Goal: Manage account settings

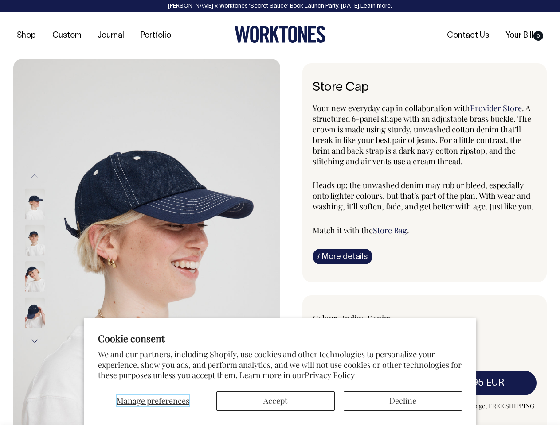
click at [152, 402] on span "Manage preferences" at bounding box center [153, 401] width 73 height 11
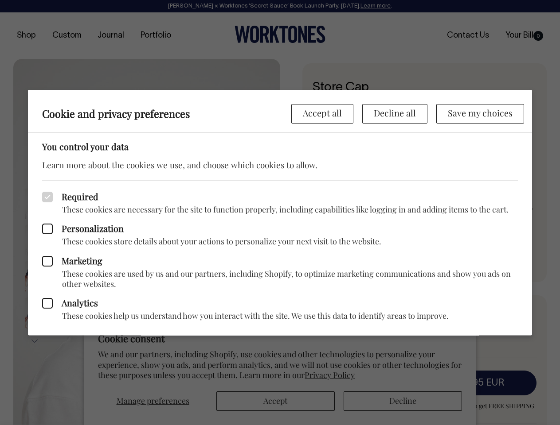
click at [275, 402] on div at bounding box center [280, 212] width 560 height 425
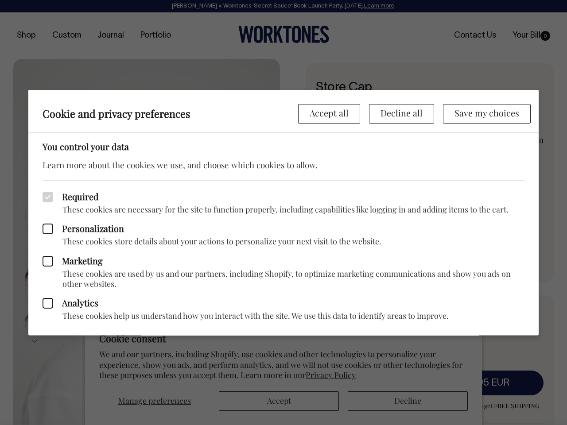
click at [402, 402] on div at bounding box center [283, 212] width 567 height 425
click at [147, 242] on p "These cookies store details about your actions to personalize your next visit t…" at bounding box center [284, 242] width 482 height 10
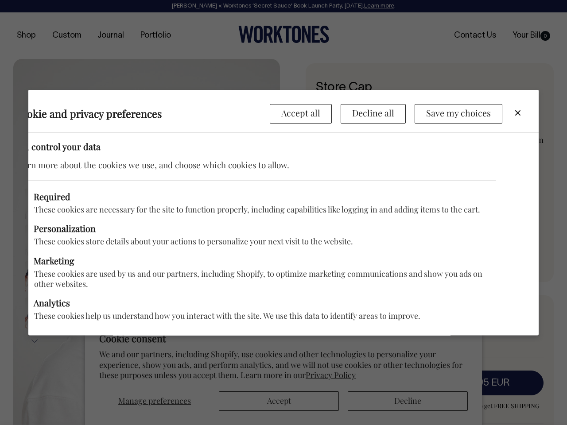
click at [47, 259] on label "Marketing" at bounding box center [255, 261] width 482 height 11
click at [16, 258] on input "Marketing" at bounding box center [16, 257] width 0 height 0
click at [35, 180] on div "Required These cookies are necessary for the site to function properly, includi…" at bounding box center [255, 258] width 511 height 156
click at [25, 259] on icon at bounding box center [19, 261] width 11 height 11
click at [16, 258] on input "Marketing" at bounding box center [16, 257] width 0 height 0
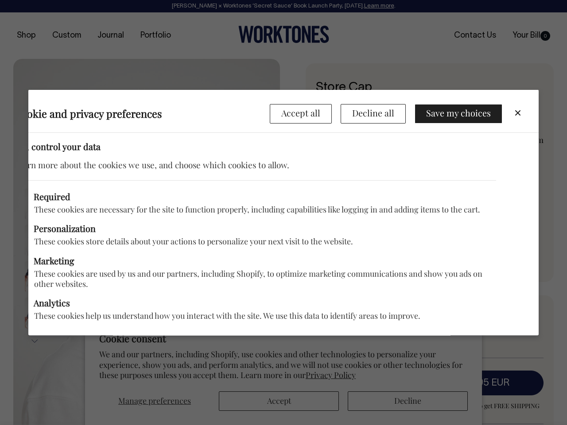
checkbox input "false"
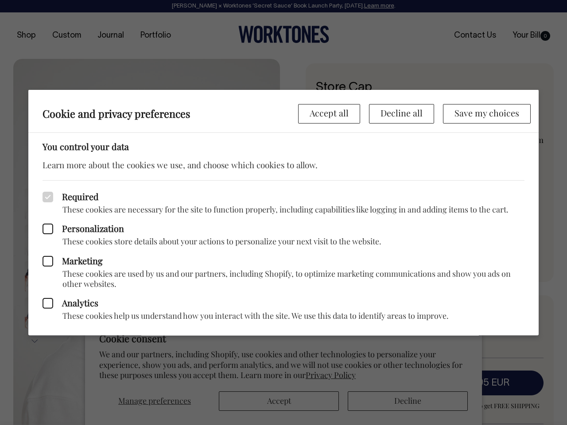
click at [35, 341] on div at bounding box center [283, 212] width 567 height 425
